Goal: Information Seeking & Learning: Learn about a topic

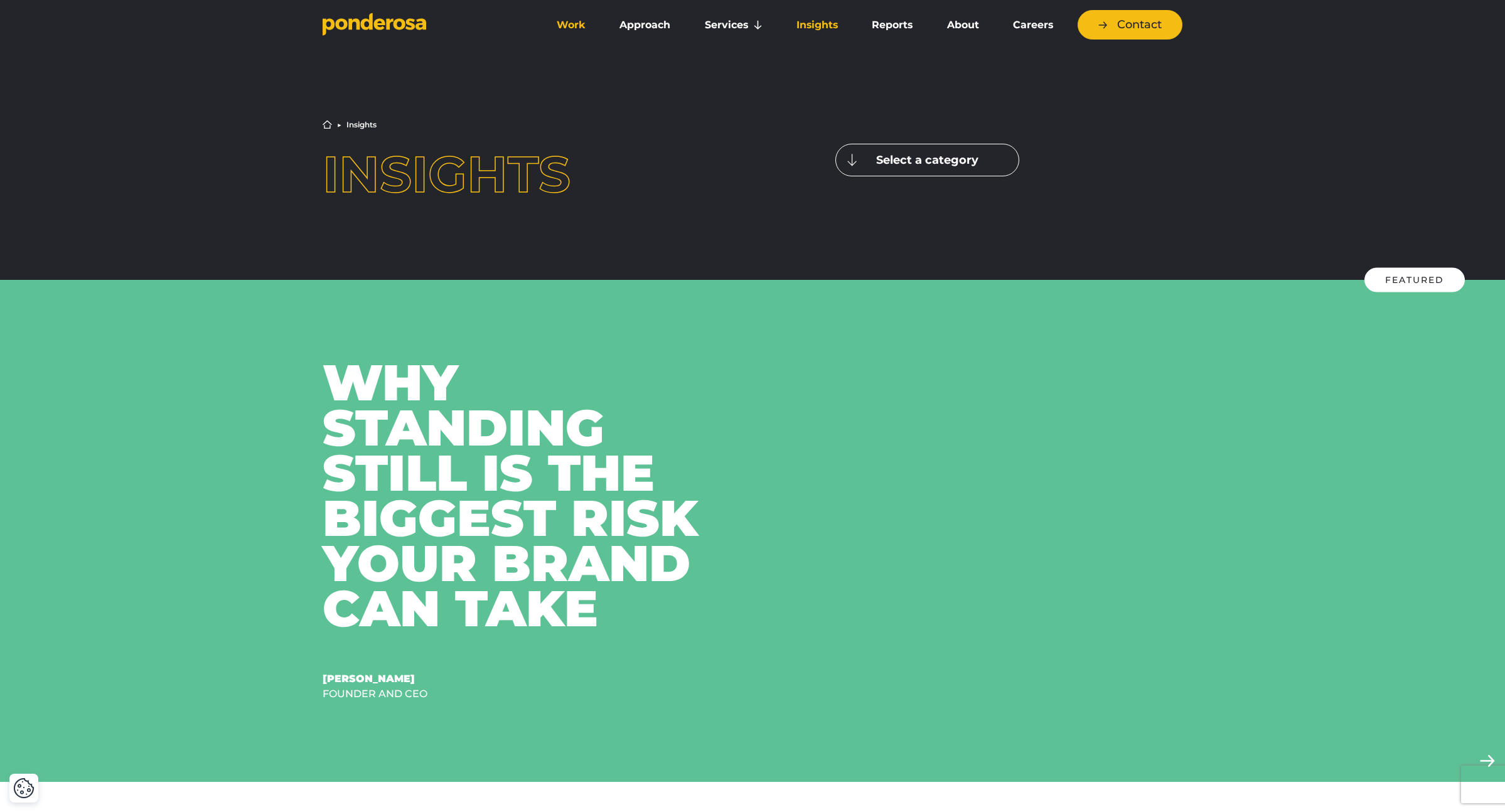
click at [580, 30] on link "Work" at bounding box center [571, 25] width 58 height 26
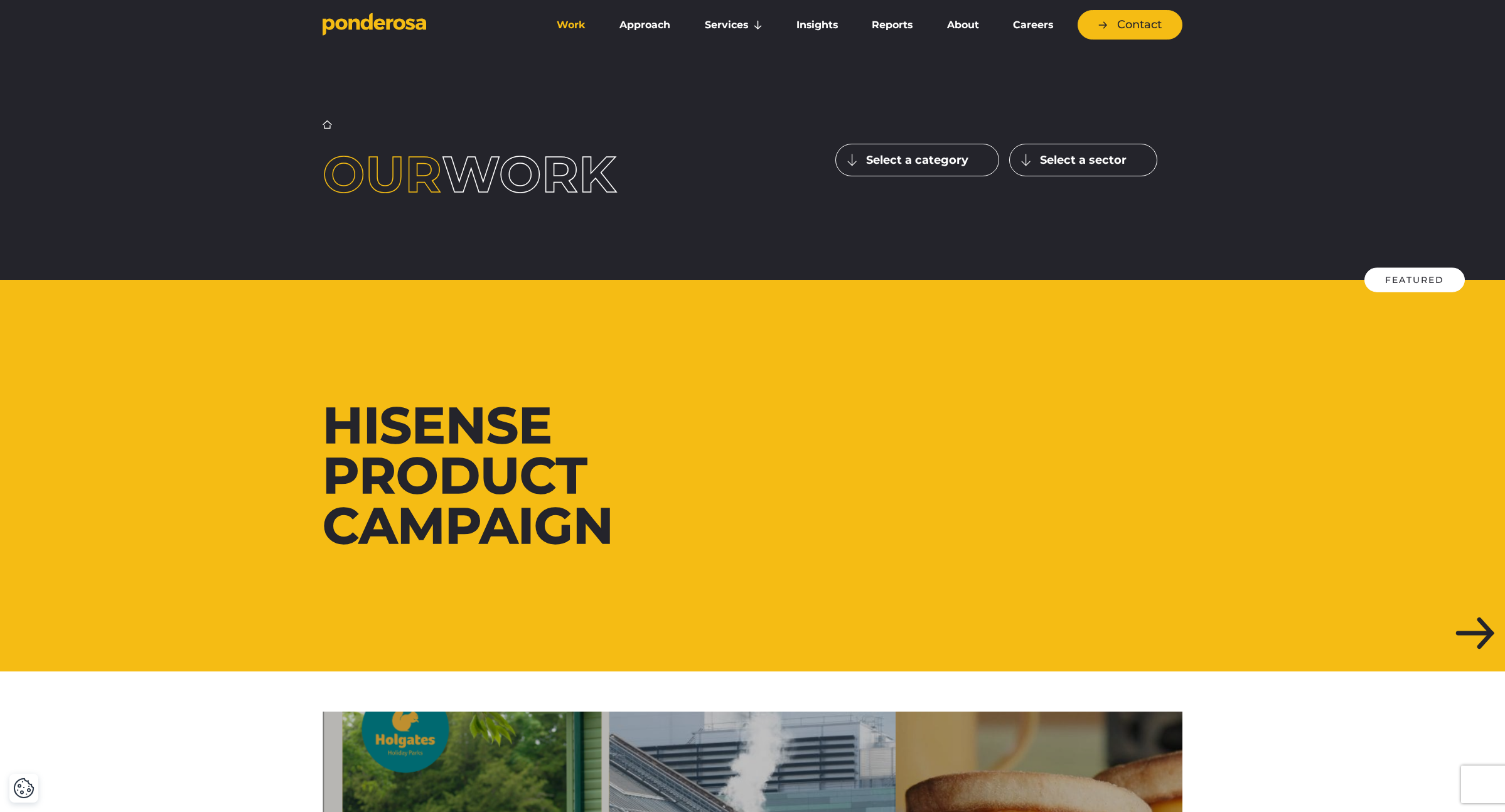
click at [435, 390] on div at bounding box center [752, 475] width 1505 height 392
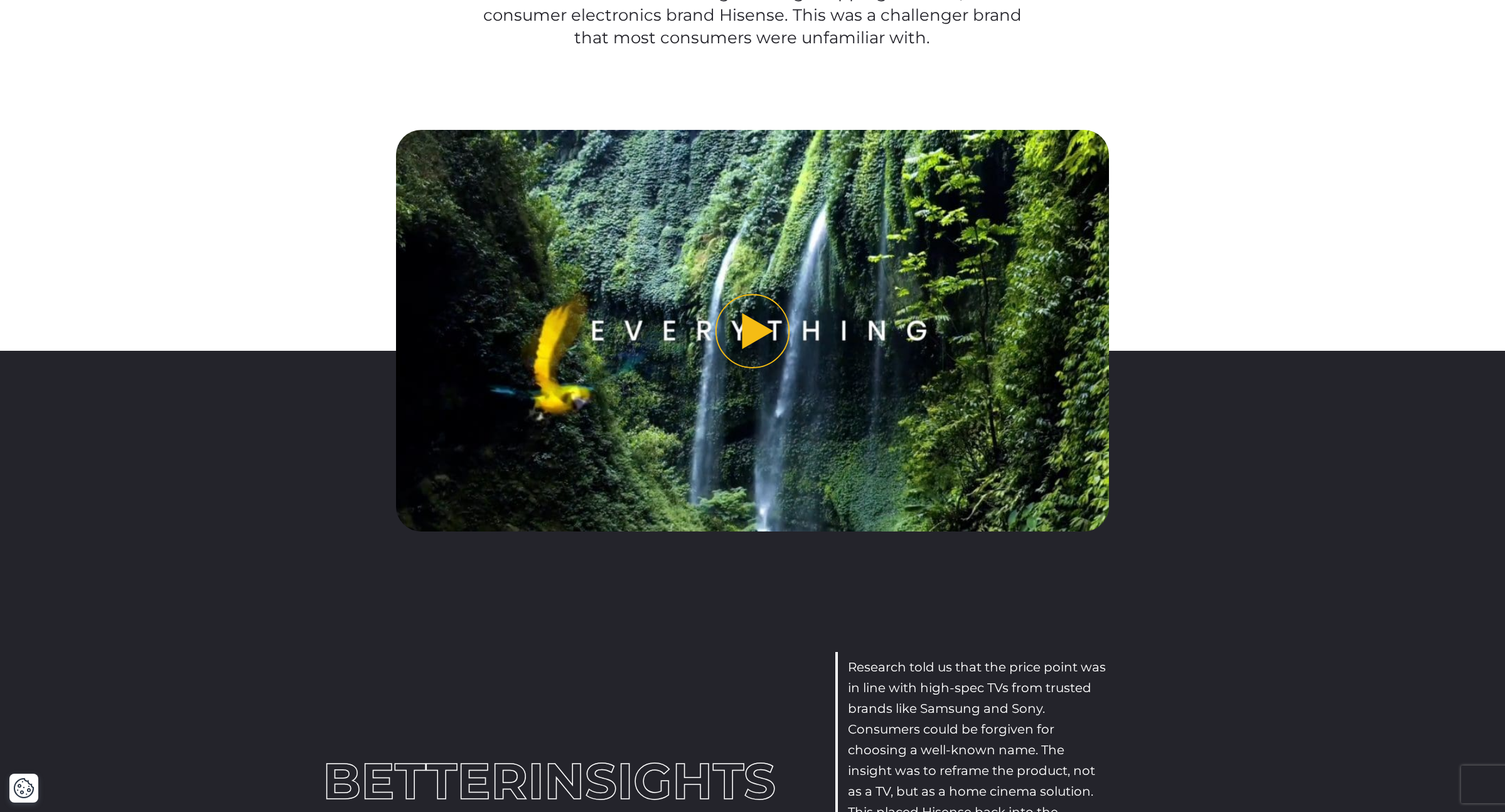
scroll to position [1115, 0]
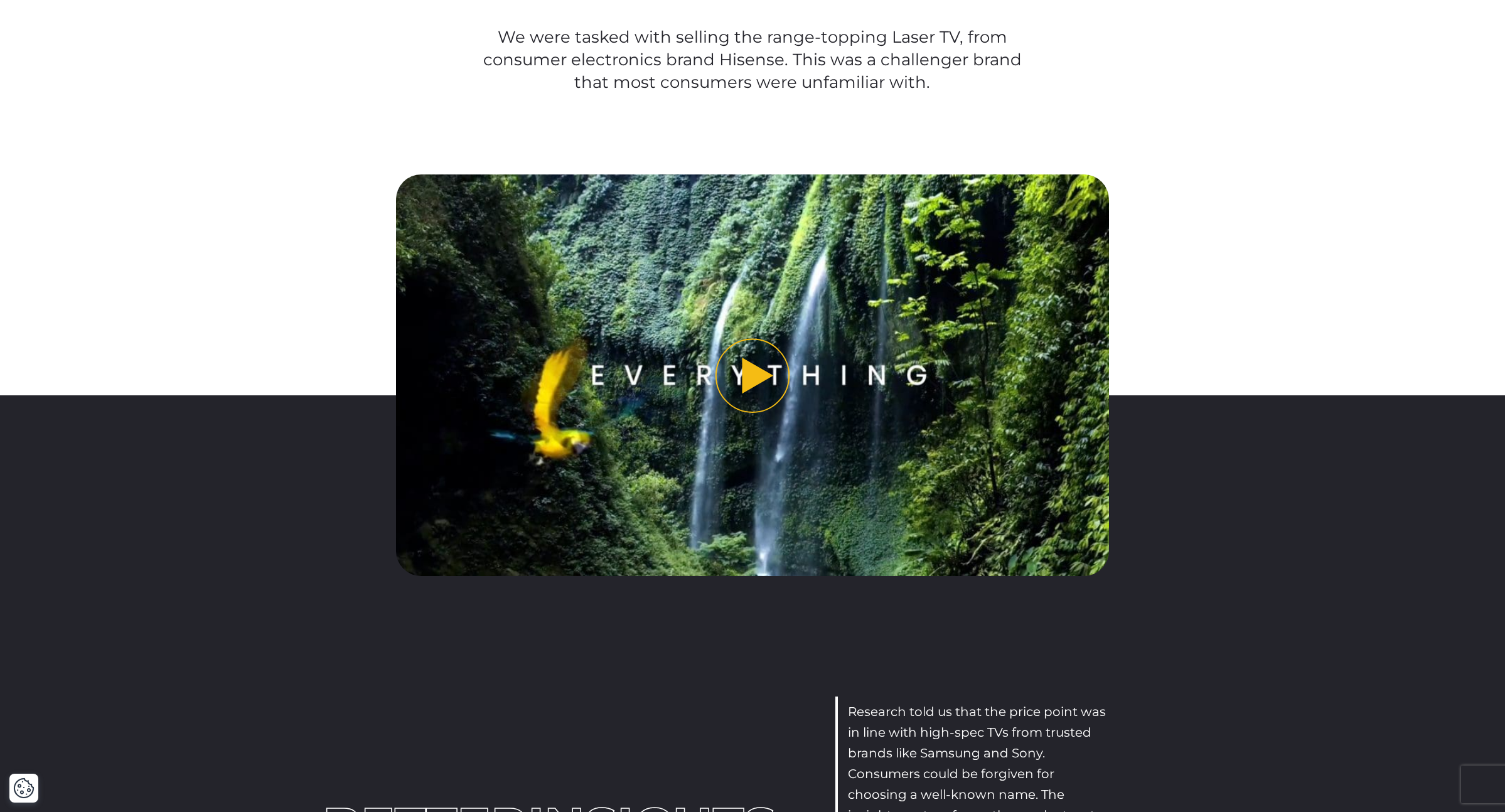
click at [798, 434] on img "Play video" at bounding box center [752, 374] width 713 height 401
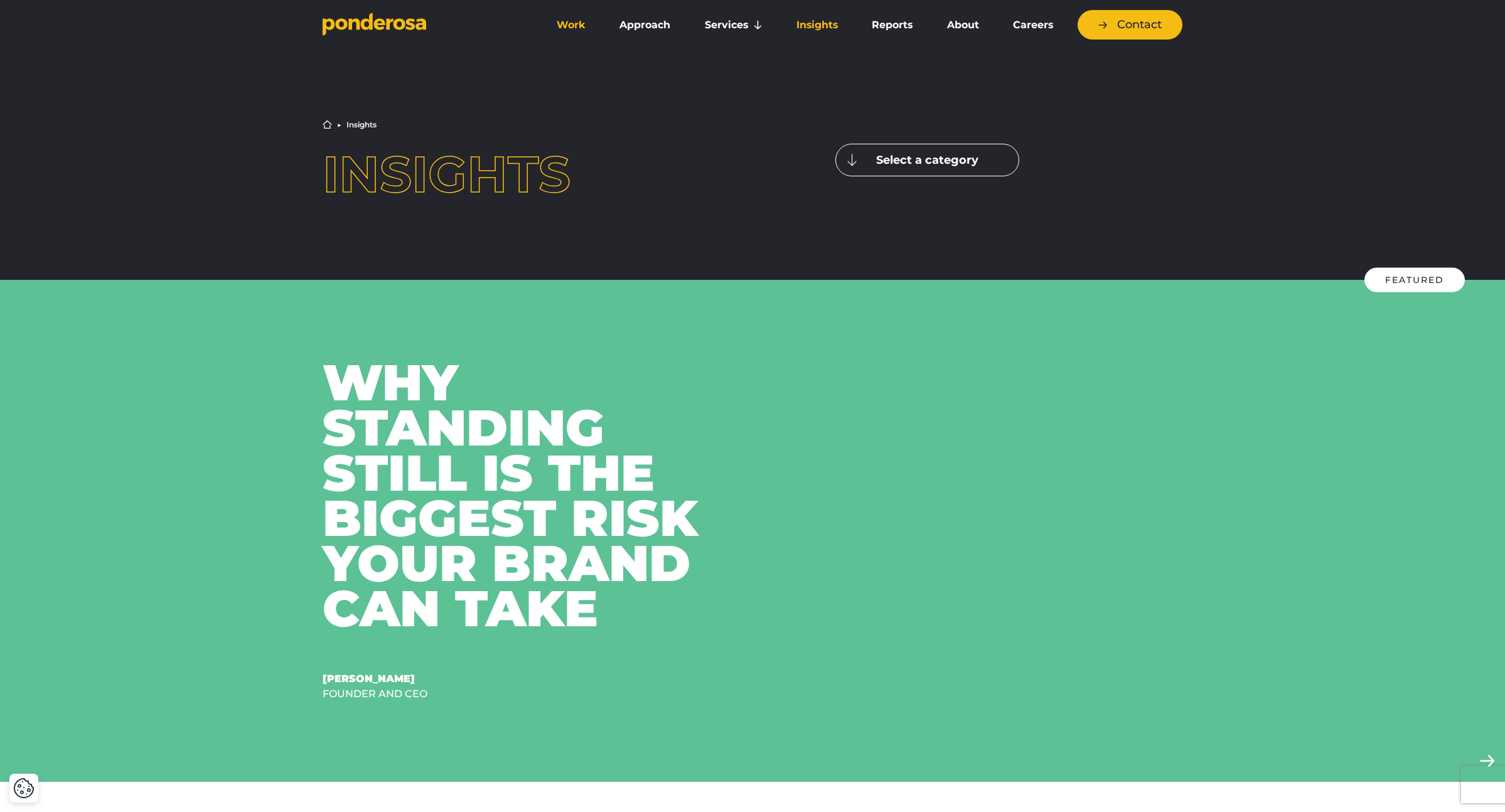
click at [572, 21] on link "Work" at bounding box center [571, 25] width 58 height 26
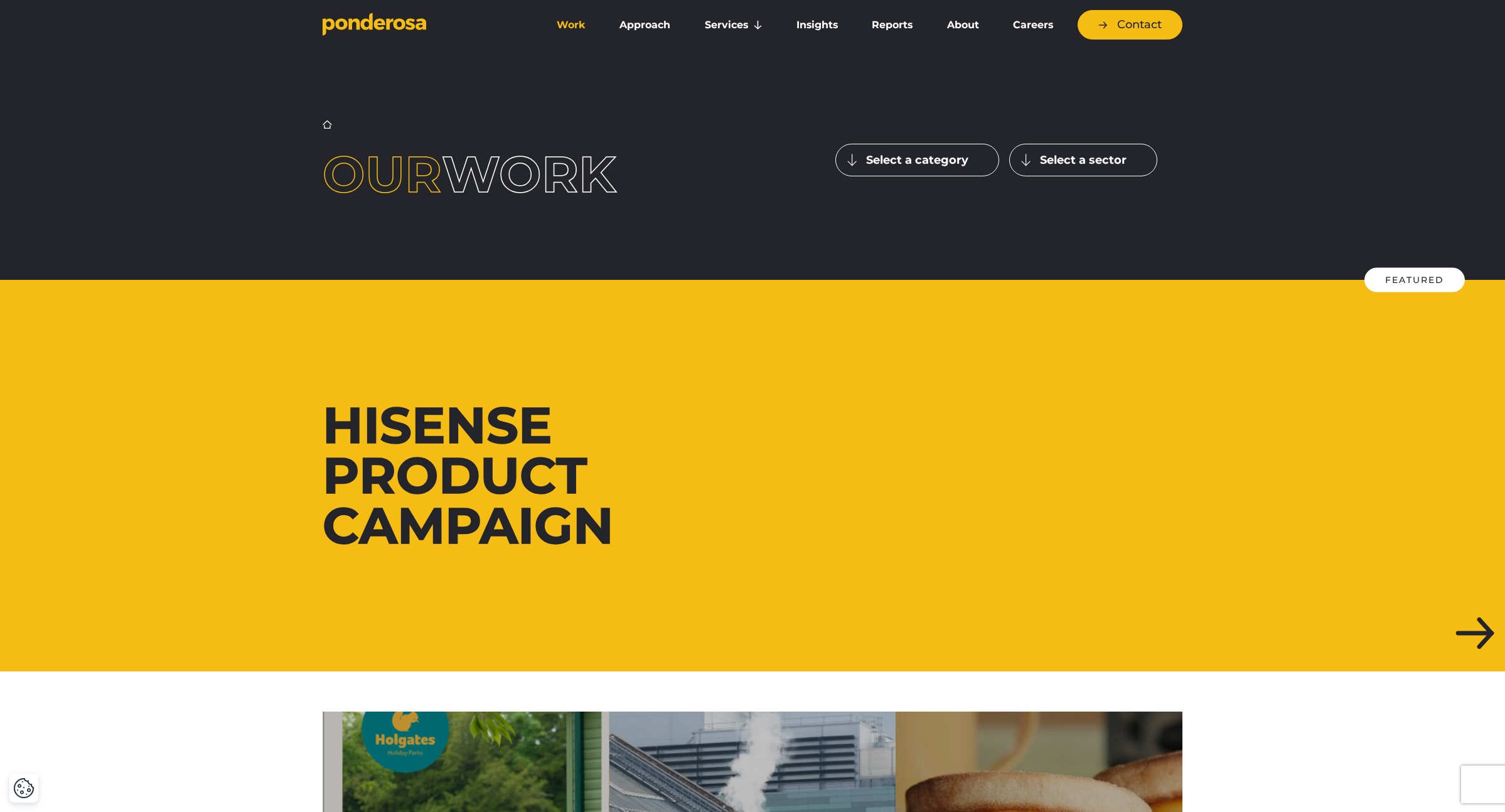
click at [410, 420] on div "Hisense Product Campaign" at bounding box center [533, 476] width 420 height 151
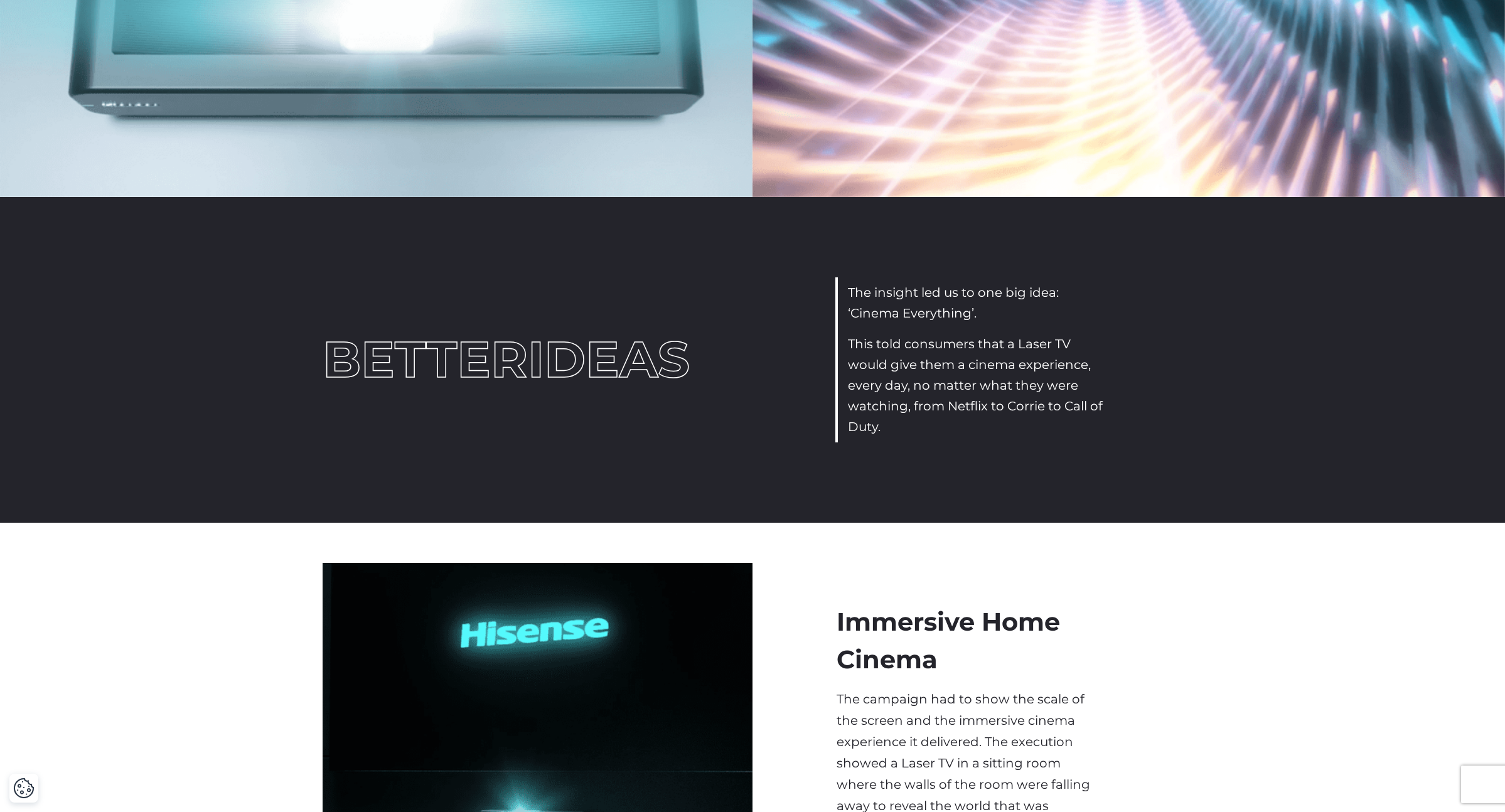
scroll to position [2557, 0]
